Goal: Navigation & Orientation: Find specific page/section

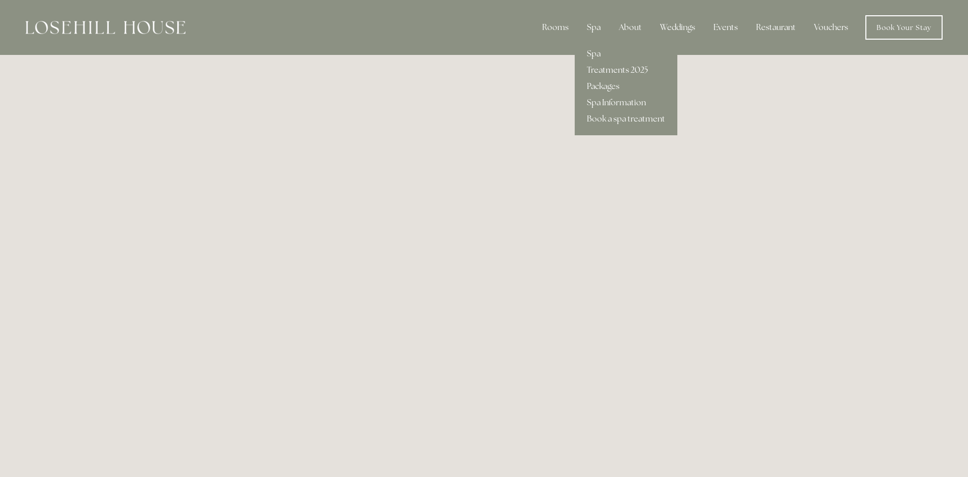
click at [604, 67] on link "Treatments 2025" at bounding box center [626, 70] width 103 height 16
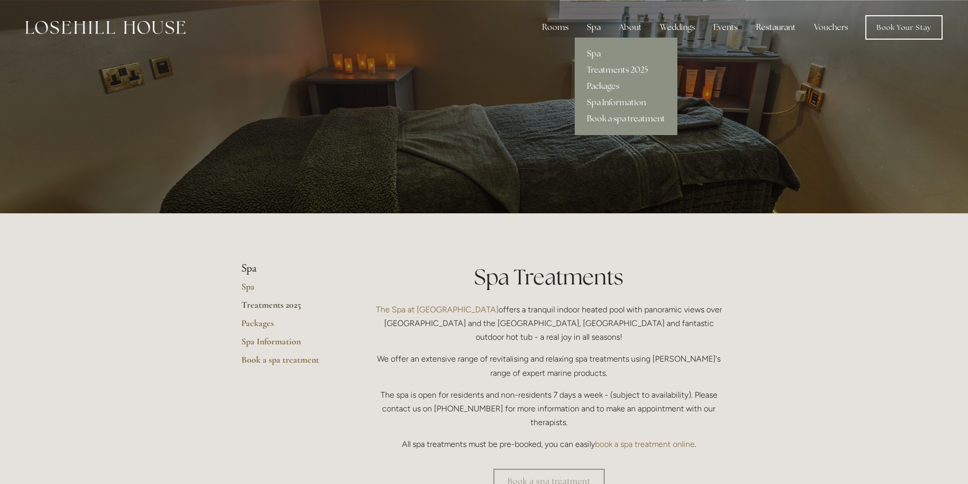
click at [615, 67] on link "Treatments 2025" at bounding box center [626, 70] width 103 height 16
